Goal: Task Accomplishment & Management: Use online tool/utility

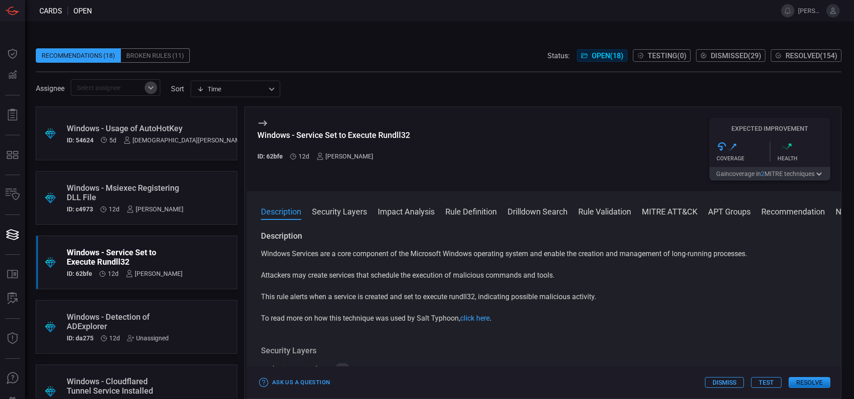
click at [149, 87] on icon "Open" at bounding box center [150, 87] width 11 height 11
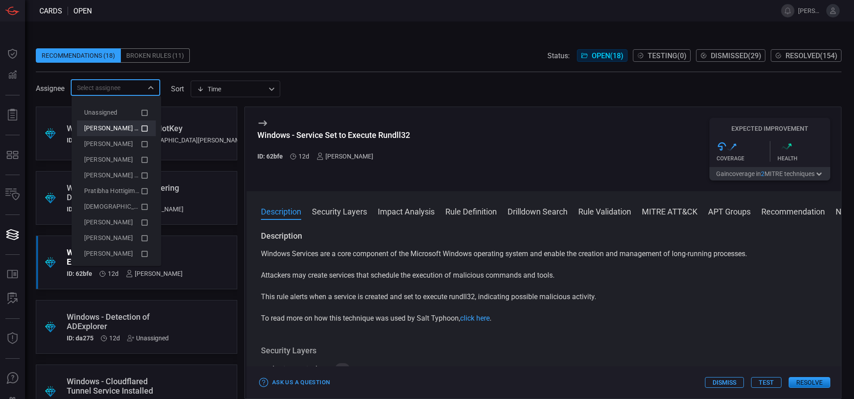
click at [141, 127] on icon at bounding box center [145, 128] width 8 height 11
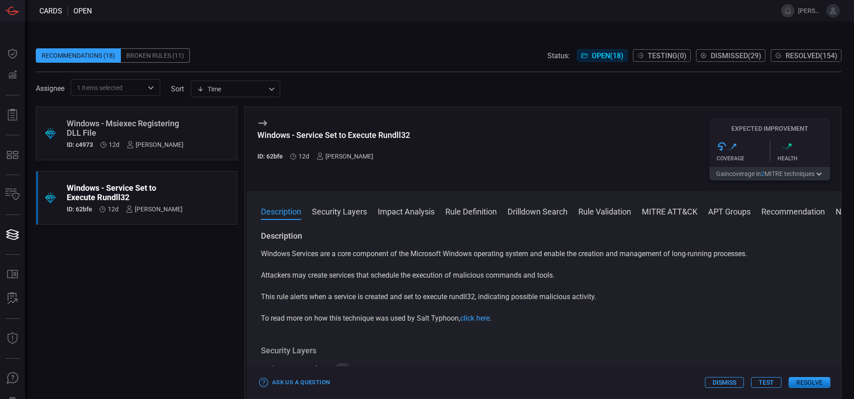
click at [156, 284] on div ".suggested_cards_icon{fill:url(#suggested_cards_icon);} Windows - Msiexec Regis…" at bounding box center [136, 253] width 201 height 292
click at [161, 124] on div "Windows - Msiexec Registering DLL File" at bounding box center [125, 128] width 117 height 19
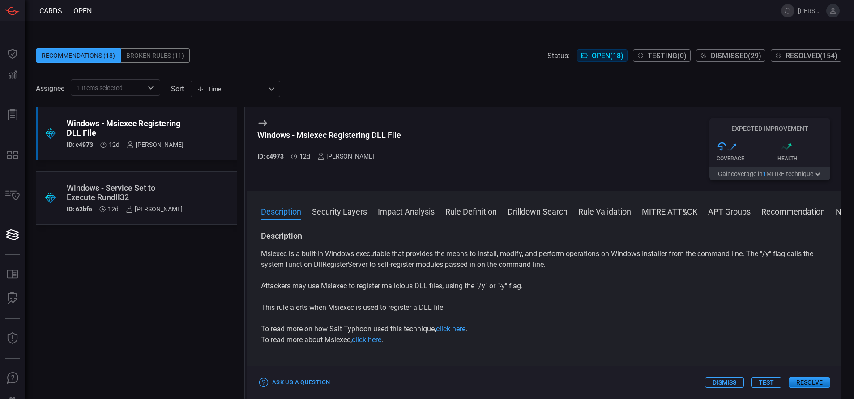
click at [650, 215] on button "MITRE ATT&CK" at bounding box center [669, 210] width 55 height 11
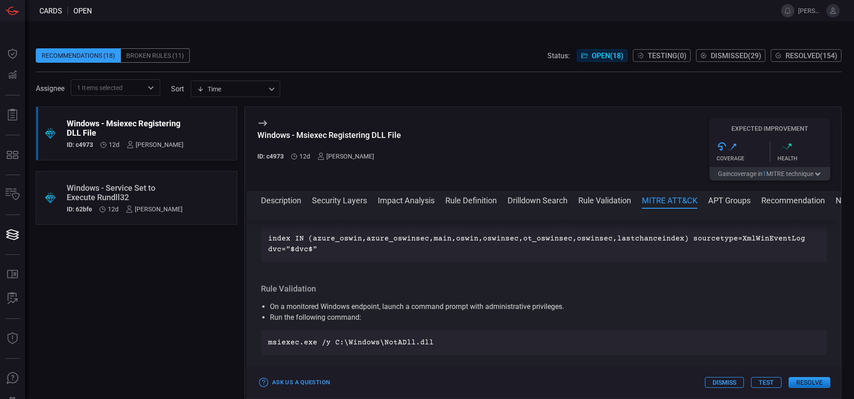
scroll to position [643, 0]
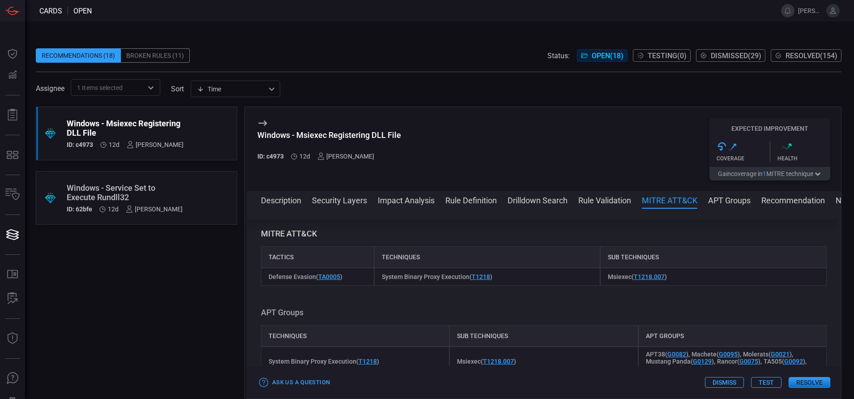
click at [478, 196] on button "Rule Definition" at bounding box center [470, 199] width 51 height 11
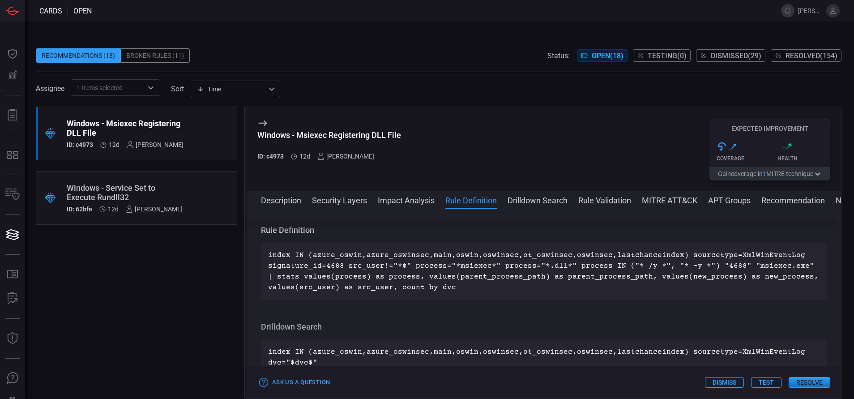
scroll to position [382, 0]
click at [656, 197] on button "MITRE ATT&CK" at bounding box center [669, 199] width 55 height 11
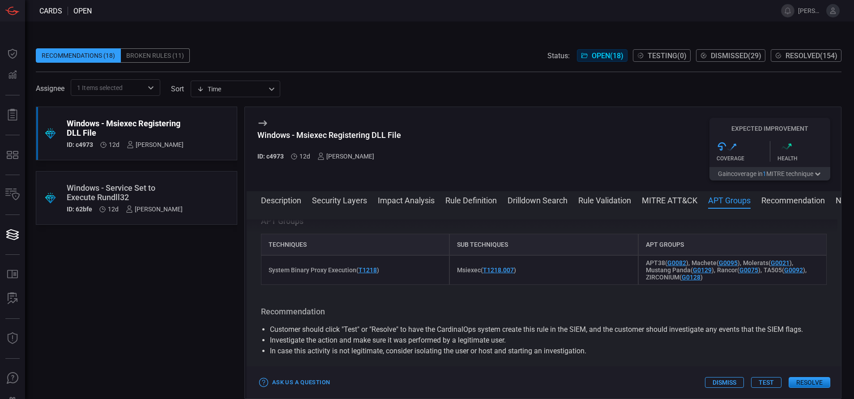
scroll to position [736, 0]
click at [804, 377] on button "Resolve" at bounding box center [810, 382] width 42 height 11
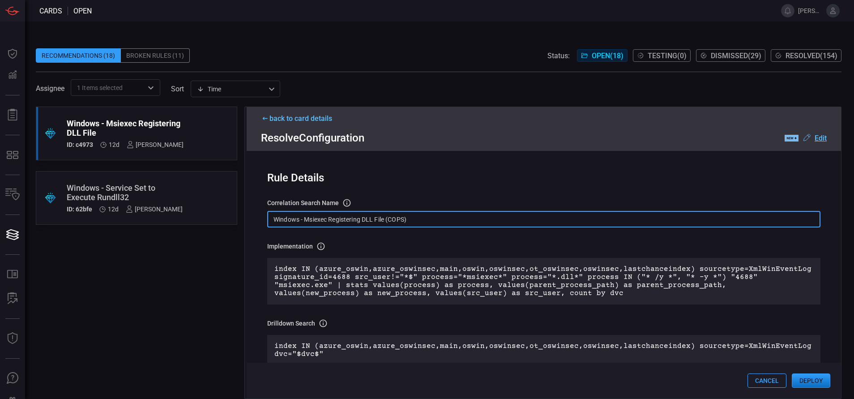
click at [430, 216] on input "Windows - Msiexec Registering DLL File (COPS)" at bounding box center [543, 219] width 553 height 17
paste input "Process - Msiexec Registering DLL File"
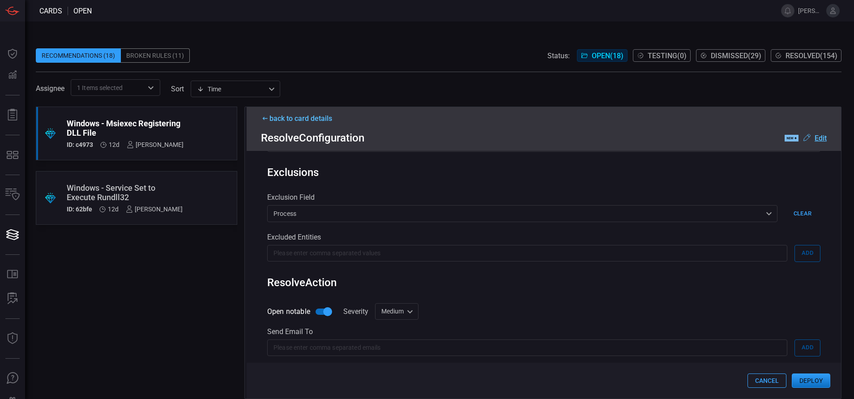
scroll to position [304, 0]
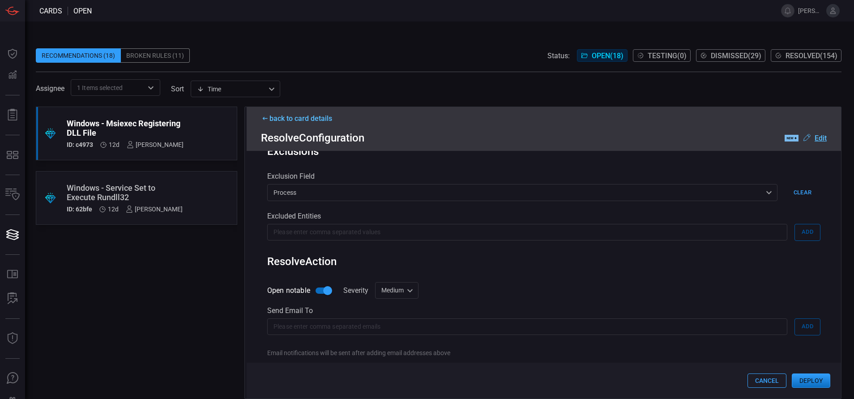
type input "Win Process - Msiexec Registering DLL File"
click at [400, 292] on div "Medium medium Informational Low Medium High Critical ​" at bounding box center [396, 290] width 43 height 17
click at [391, 321] on li "Low" at bounding box center [397, 326] width 53 height 15
type input "low"
click at [805, 379] on button "Deploy" at bounding box center [811, 380] width 38 height 14
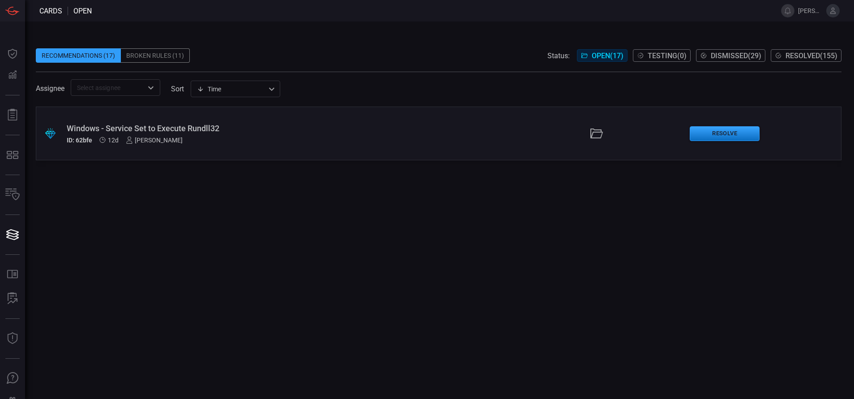
click at [197, 142] on div "ID: 62bfe 12d [PERSON_NAME]" at bounding box center [208, 140] width 282 height 7
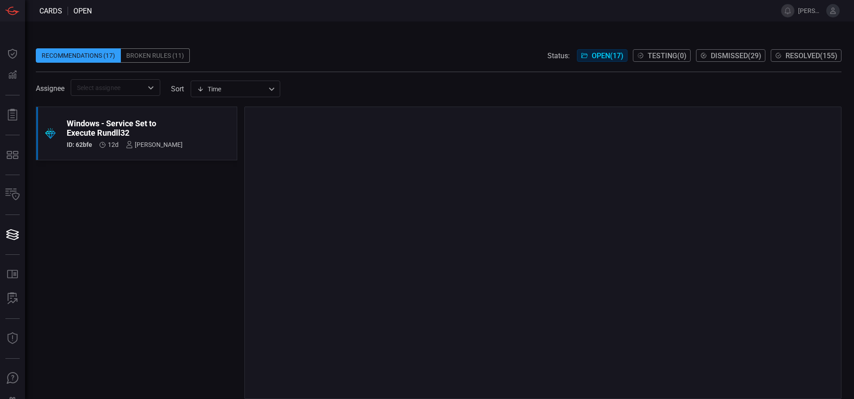
click at [812, 51] on span "Resolved ( 155 )" at bounding box center [811, 55] width 52 height 9
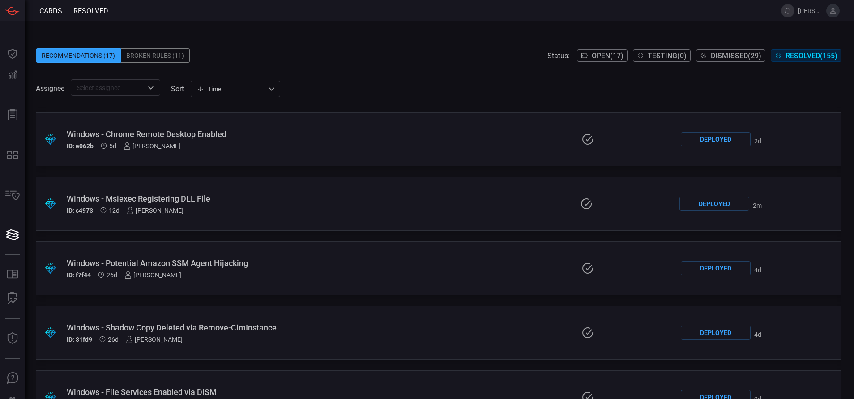
scroll to position [60, 0]
click at [221, 194] on div "Windows - Msiexec Registering DLL File" at bounding box center [204, 196] width 275 height 9
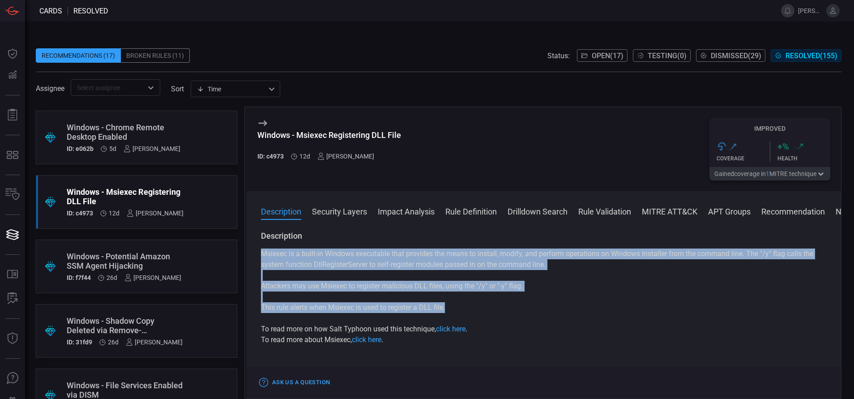
drag, startPoint x: 450, startPoint y: 312, endPoint x: 255, endPoint y: 255, distance: 202.8
click at [255, 255] on div "Description Msiexec is a built-in Windows executable that provides the means to…" at bounding box center [544, 312] width 594 height 165
copy div "Msiexec is a built-in Windows executable that provides the means to install, mo…"
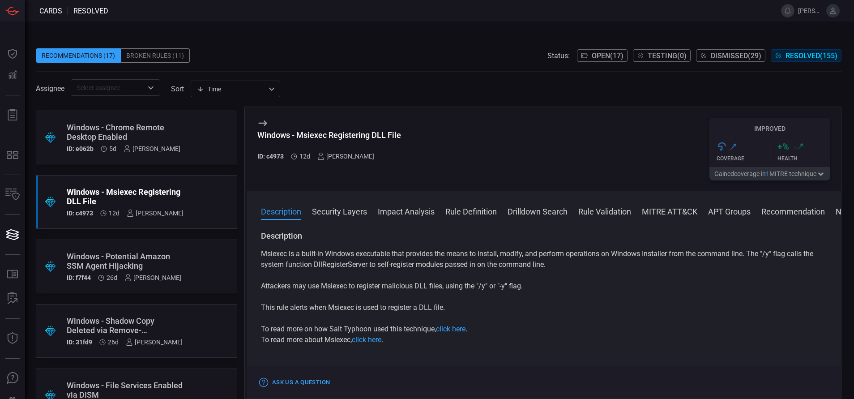
click at [642, 211] on div "Description Security Layers Impact Analysis Rule Definition Drilldown Search Ru…" at bounding box center [551, 210] width 580 height 11
click at [653, 211] on button "MITRE ATT&CK" at bounding box center [669, 210] width 55 height 11
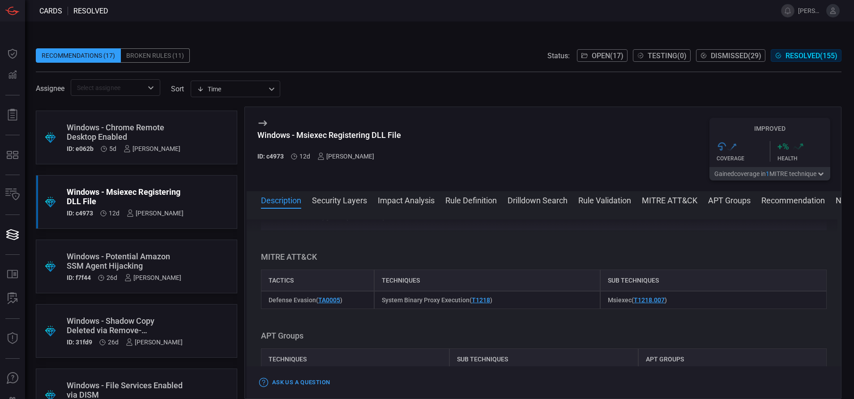
scroll to position [643, 0]
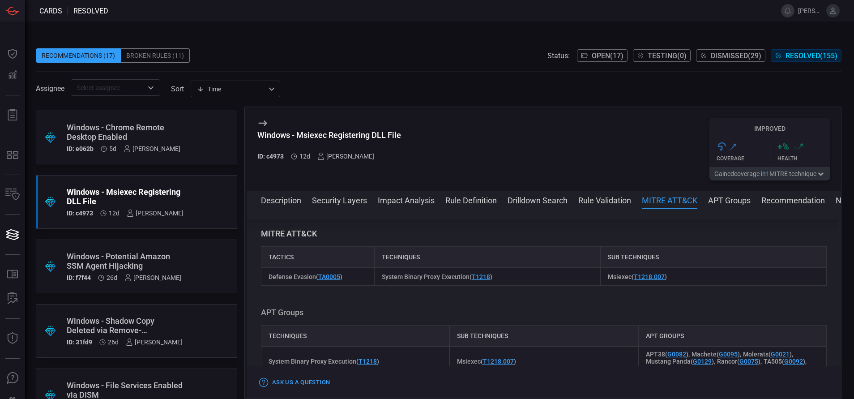
click at [299, 201] on button "Description" at bounding box center [281, 199] width 40 height 11
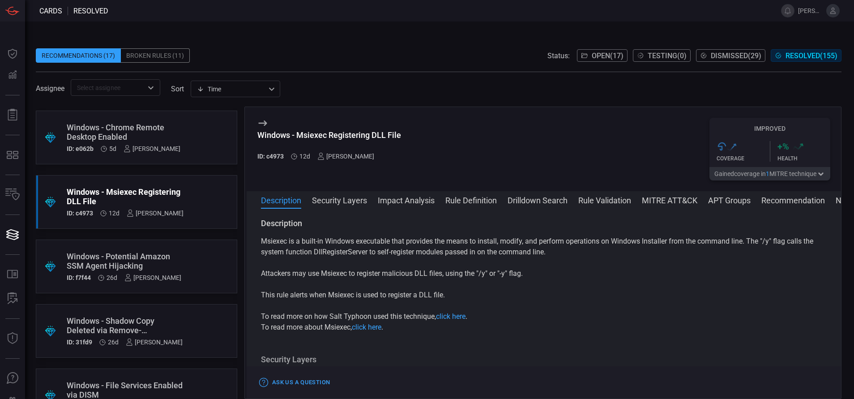
scroll to position [0, 0]
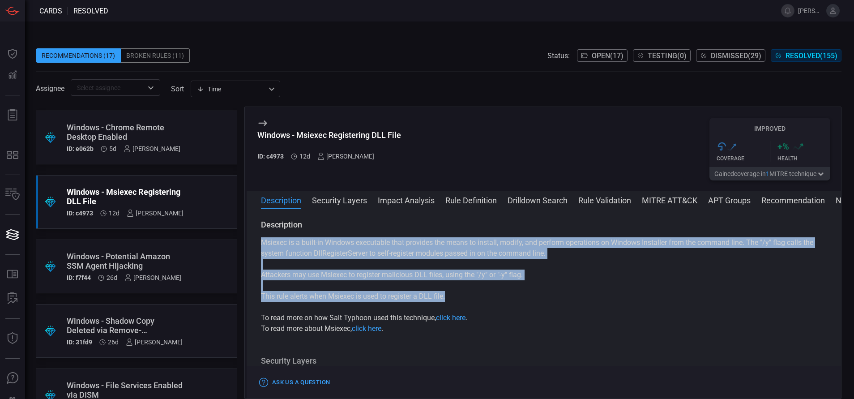
drag, startPoint x: 260, startPoint y: 240, endPoint x: 452, endPoint y: 295, distance: 199.9
click at [452, 295] on div "Description Msiexec is a built-in Windows executable that provides the means to…" at bounding box center [544, 301] width 594 height 165
copy div "Msiexec is a built-in Windows executable that provides the means to install, mo…"
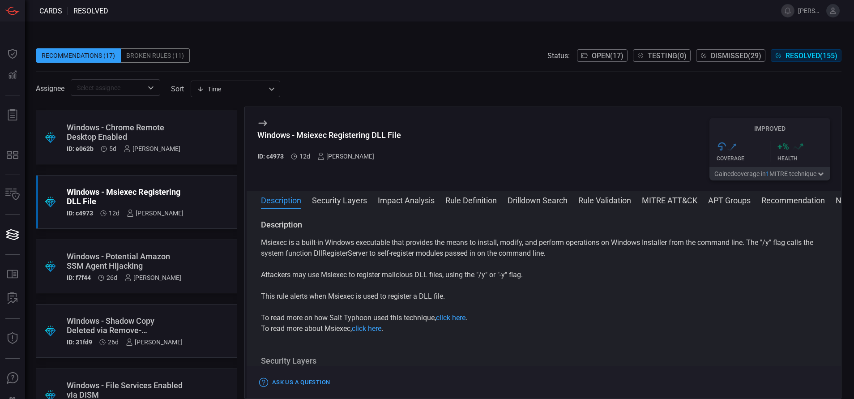
click at [378, 37] on span at bounding box center [439, 41] width 806 height 13
click at [590, 51] on button "Open ( 17 )" at bounding box center [602, 55] width 51 height 13
